Goal: Obtain resource: Download file/media

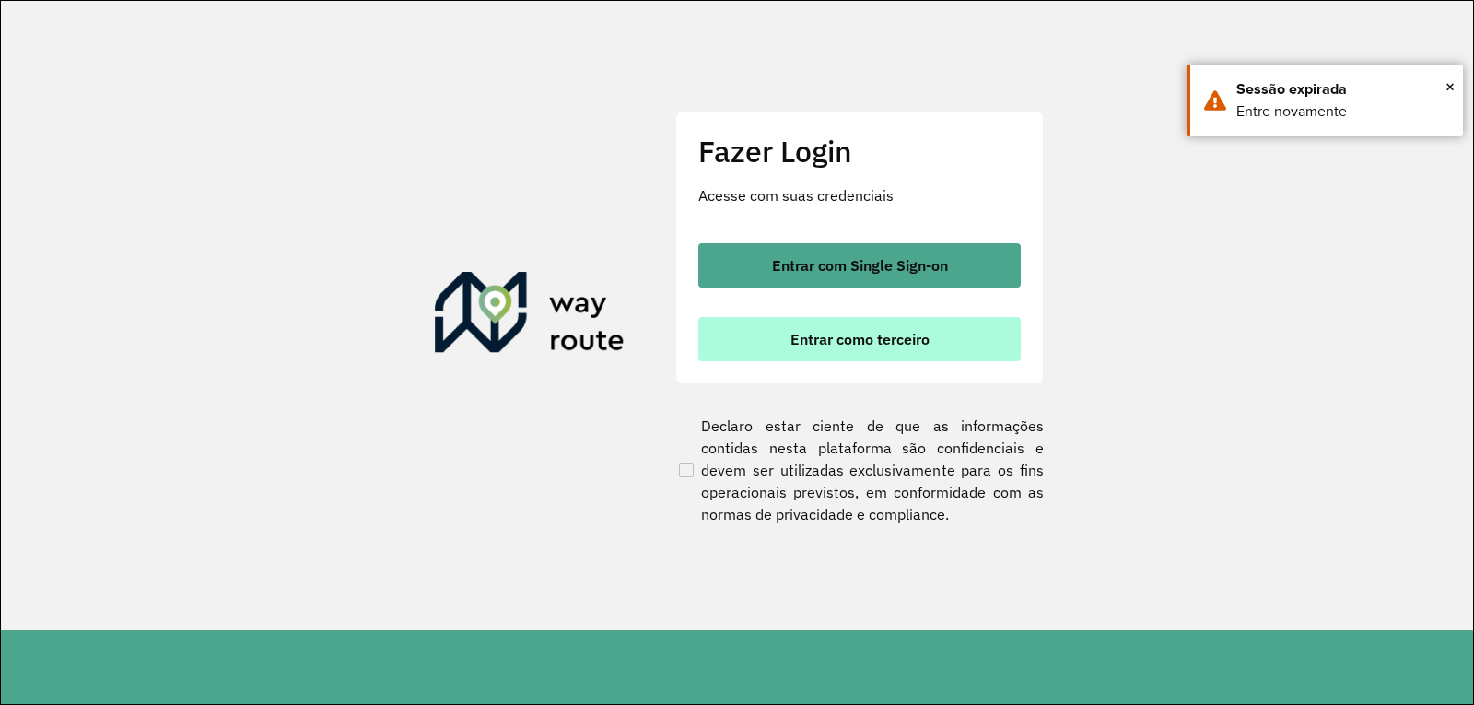
click at [904, 342] on span "Entrar como terceiro" at bounding box center [859, 339] width 139 height 15
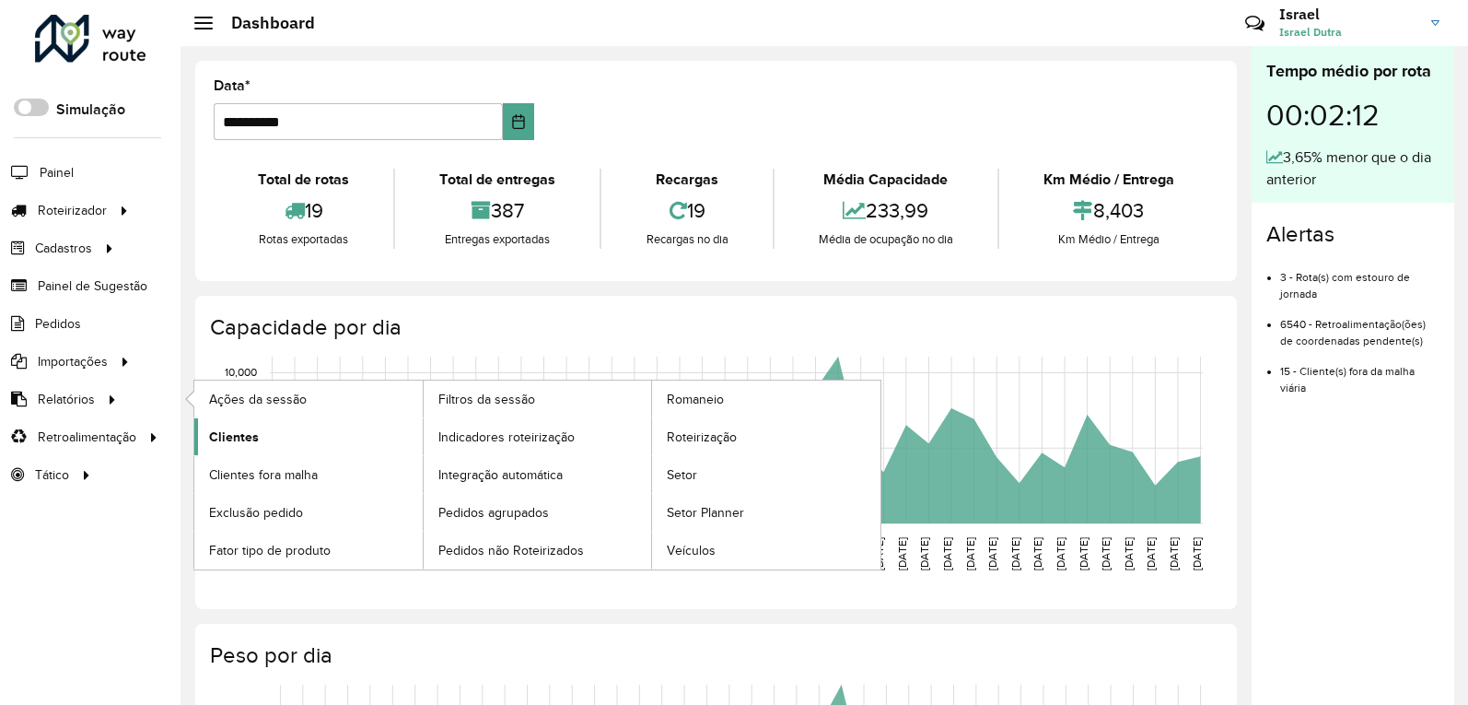
click at [280, 442] on link "Clientes" at bounding box center [308, 436] width 228 height 37
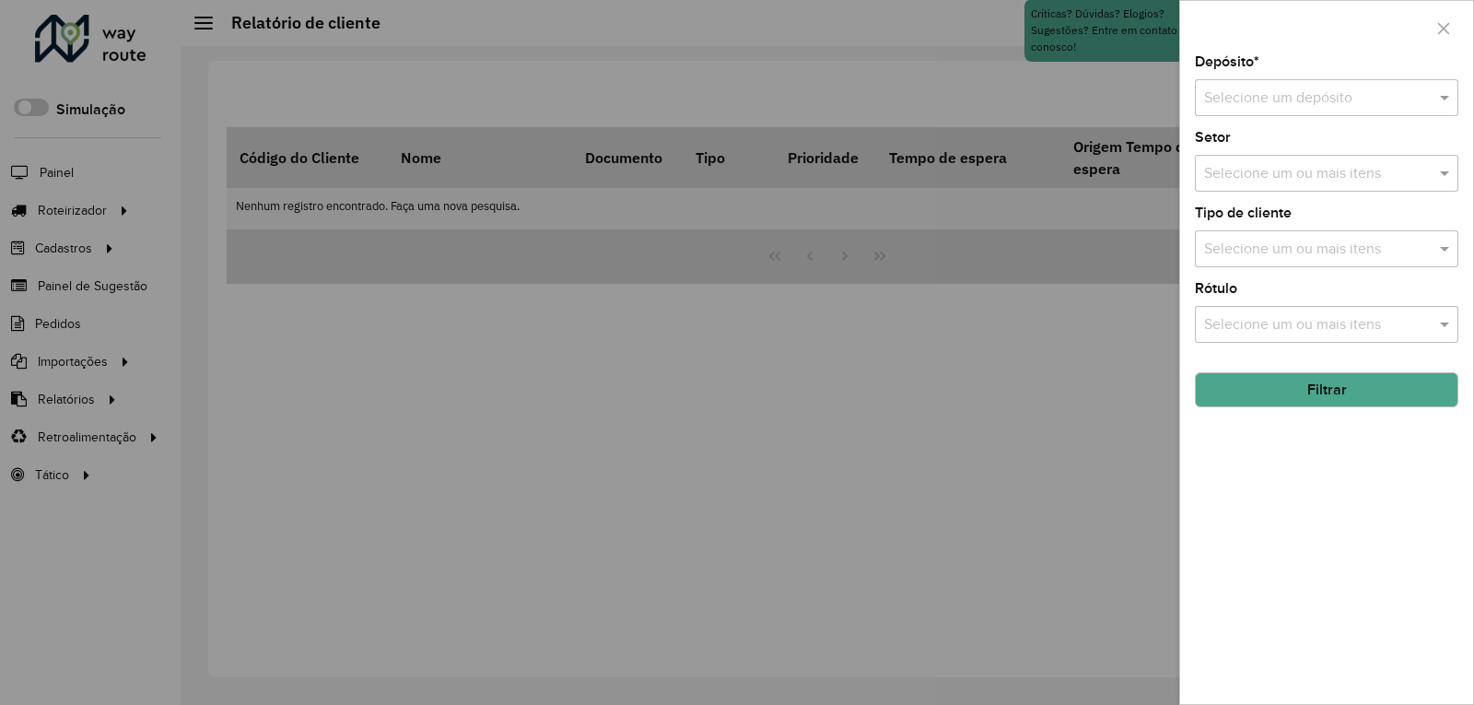
click at [1296, 100] on input "text" at bounding box center [1308, 99] width 208 height 22
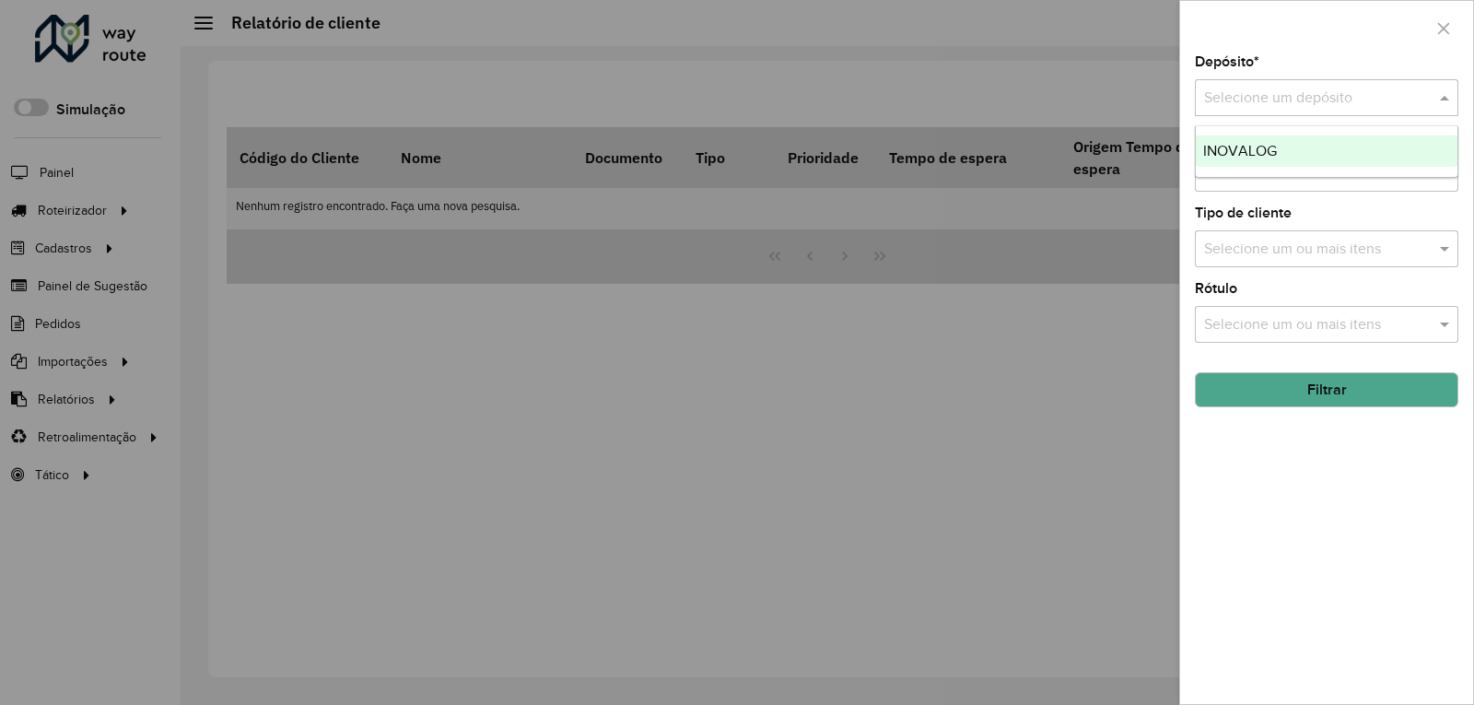
click at [1278, 155] on div "INOVALOG" at bounding box center [1327, 150] width 262 height 31
click at [1318, 389] on button "Filtrar" at bounding box center [1326, 389] width 263 height 35
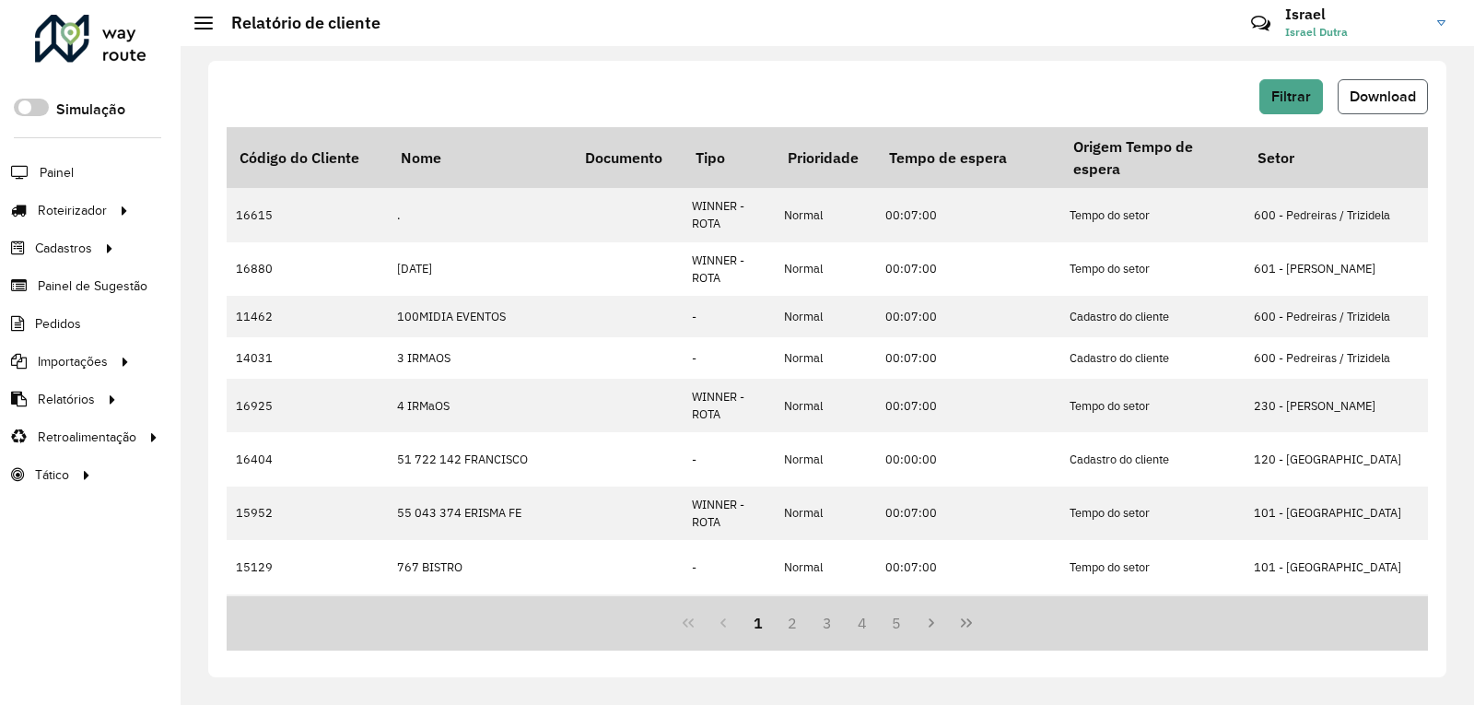
click at [1385, 105] on button "Download" at bounding box center [1382, 96] width 90 height 35
